Goal: Information Seeking & Learning: Learn about a topic

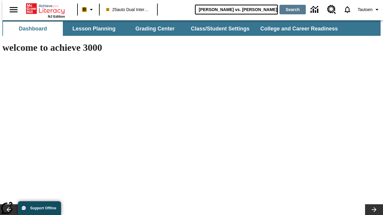
type input "[PERSON_NAME] vs. [PERSON_NAME]"
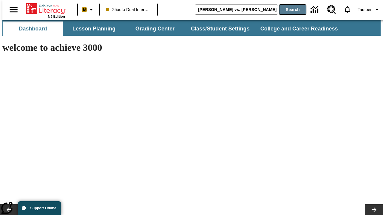
click at [289, 10] on button "Search" at bounding box center [292, 10] width 26 height 10
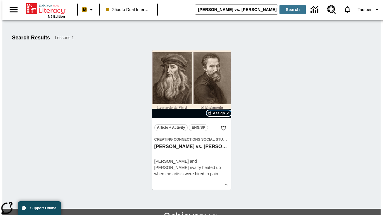
click at [219, 113] on span "Assign" at bounding box center [219, 113] width 12 height 5
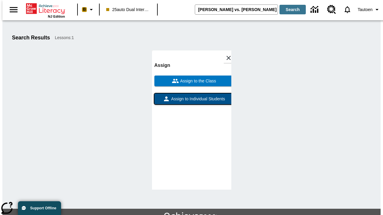
click at [191, 96] on span "Assign to Individual Students" at bounding box center [197, 99] width 55 height 6
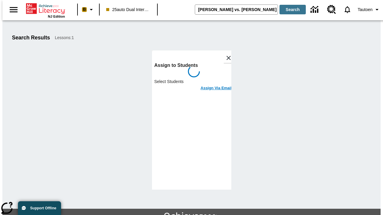
scroll to position [33, 0]
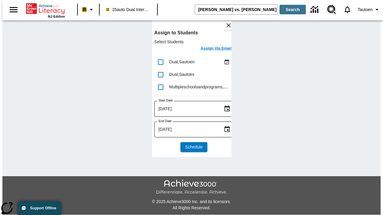
click at [211, 49] on h6 "Assign Via Email" at bounding box center [215, 48] width 31 height 7
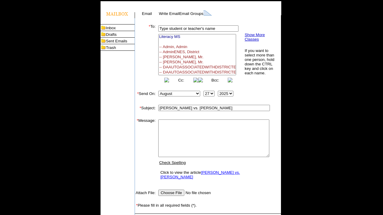
select select "U,21476361,1"
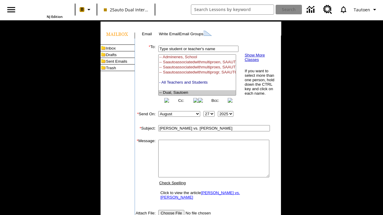
scroll to position [76, 0]
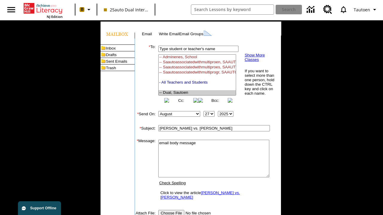
type textarea "email body message"
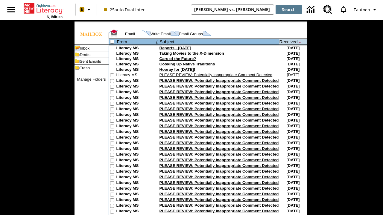
type input "[PERSON_NAME] vs. [PERSON_NAME]"
click at [289, 10] on button "Search" at bounding box center [288, 10] width 26 height 10
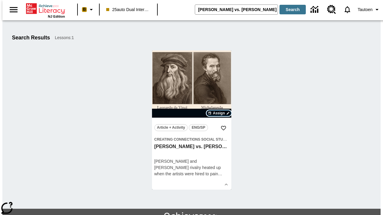
click at [219, 113] on span "Assign" at bounding box center [219, 113] width 12 height 5
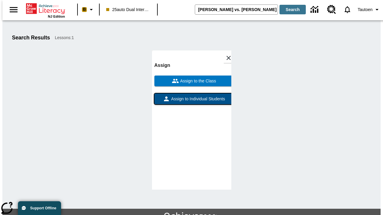
click at [191, 102] on span "Assign to Individual Students" at bounding box center [197, 99] width 55 height 6
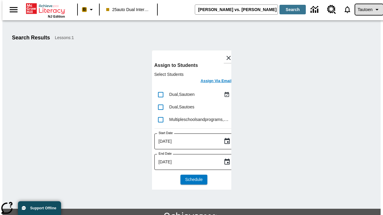
click at [366, 10] on span "Tautoen" at bounding box center [364, 10] width 15 height 6
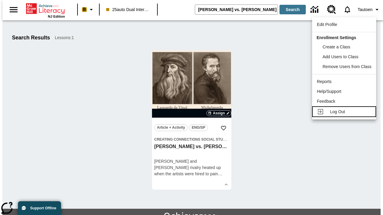
click at [345, 112] on span "Log Out" at bounding box center [337, 111] width 15 height 5
